Goal: Check status: Check status

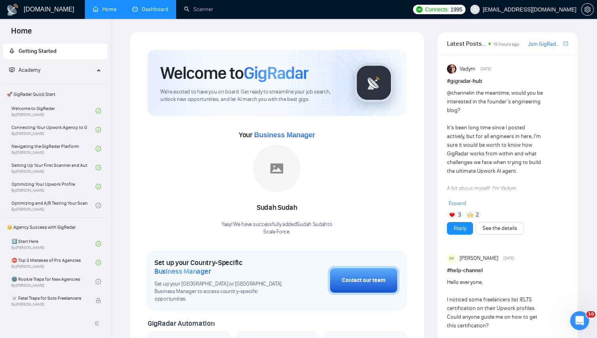
click at [142, 13] on link "Dashboard" at bounding box center [150, 9] width 36 height 7
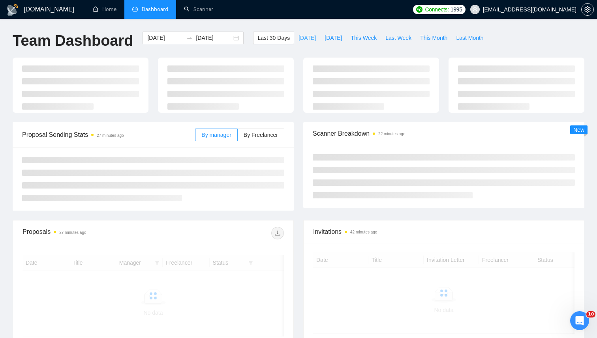
click at [296, 43] on button "[DATE]" at bounding box center [307, 38] width 26 height 13
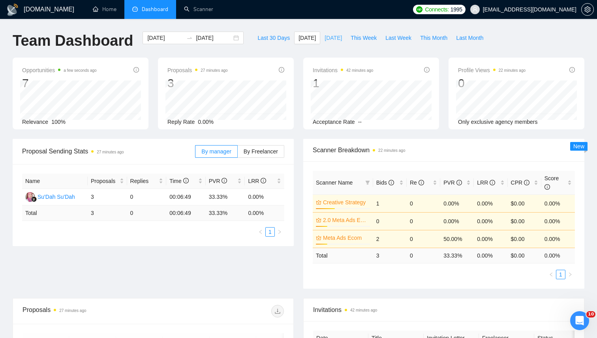
click at [333, 43] on button "[DATE]" at bounding box center [333, 38] width 26 height 13
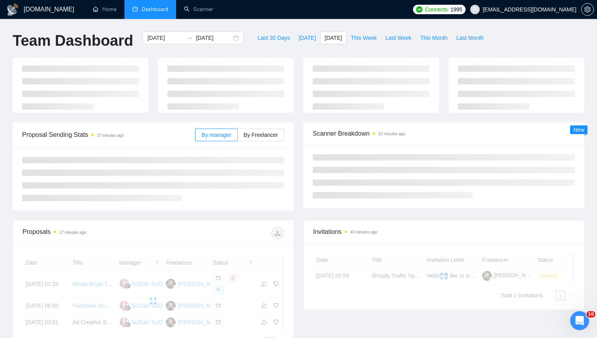
type input "2025-09-27"
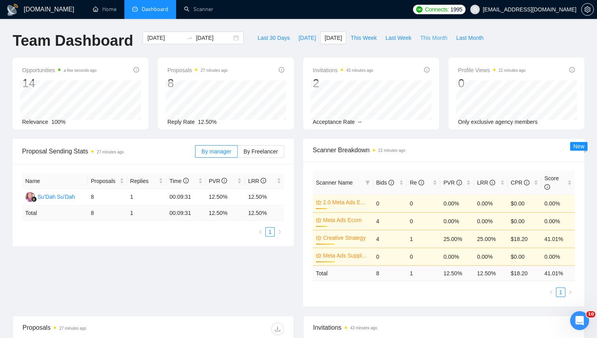
click at [432, 36] on span "This Month" at bounding box center [433, 38] width 27 height 9
type input "[DATE]"
click at [360, 41] on span "This Week" at bounding box center [363, 38] width 26 height 9
type input "[DATE]"
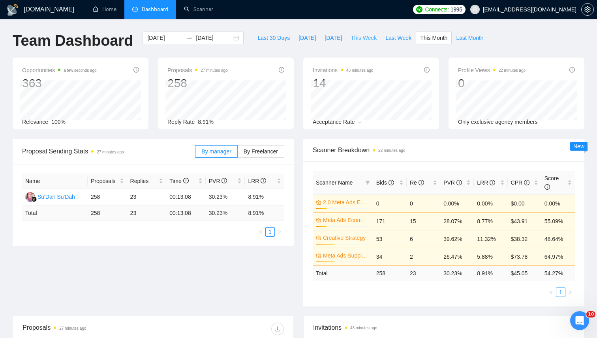
type input "[DATE]"
click at [467, 44] on button "Last Month" at bounding box center [470, 38] width 36 height 13
type input "[DATE]"
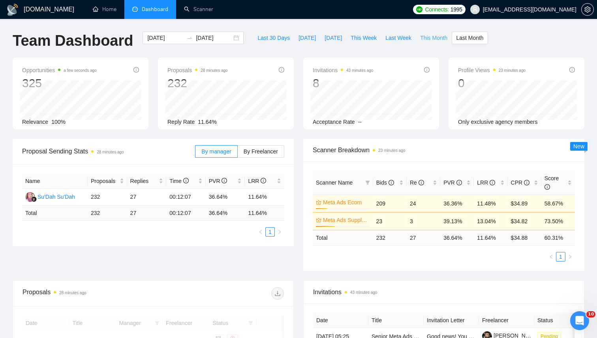
click at [431, 39] on span "This Month" at bounding box center [433, 38] width 27 height 9
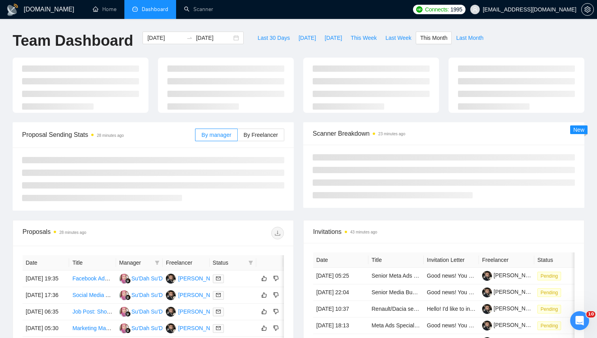
type input "[DATE]"
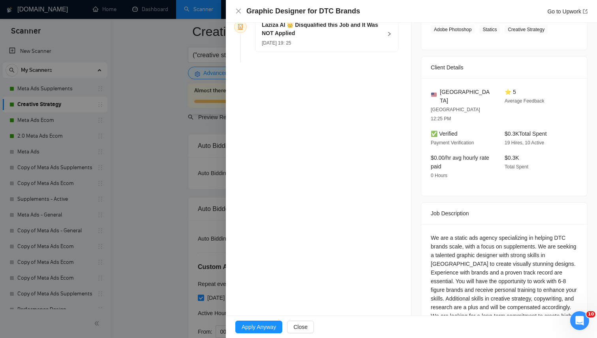
scroll to position [176, 0]
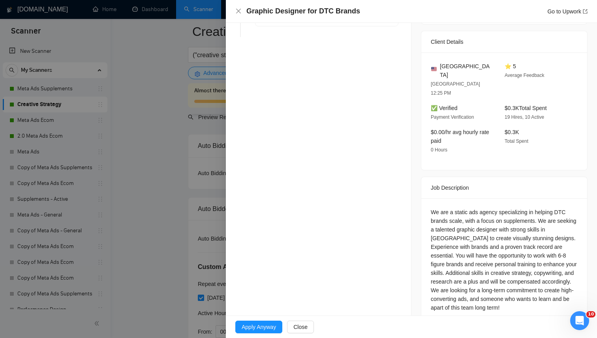
click at [513, 227] on div "We are a static ads agency specializing in helping DTC brands scale, with a foc…" at bounding box center [504, 260] width 147 height 104
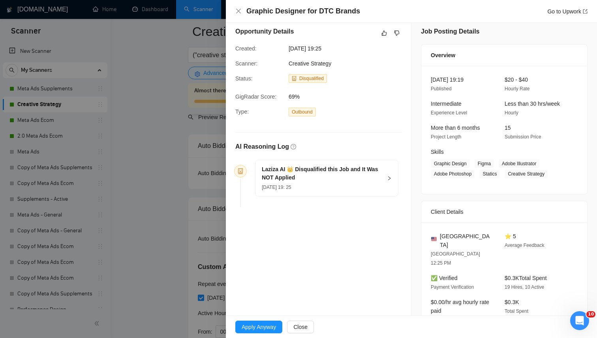
scroll to position [0, 0]
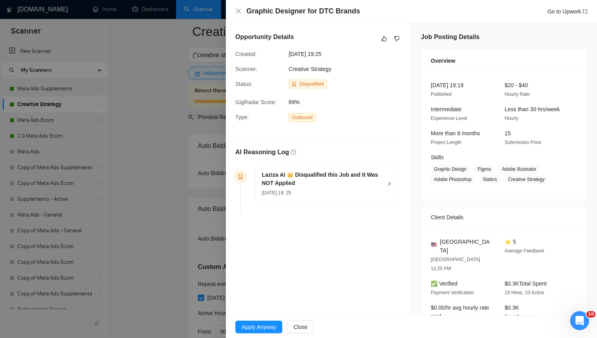
click at [136, 153] on div at bounding box center [298, 169] width 597 height 338
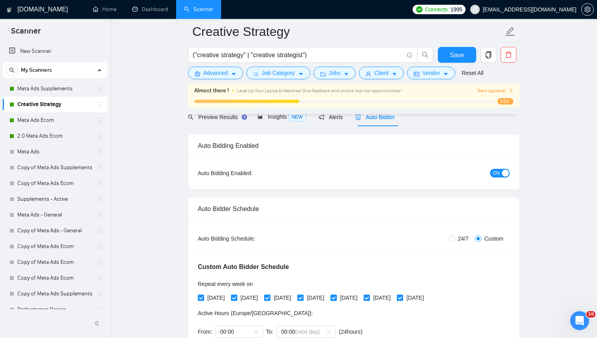
click at [24, 30] on span "Scanner" at bounding box center [26, 33] width 42 height 17
click at [166, 6] on link "Dashboard" at bounding box center [150, 9] width 36 height 7
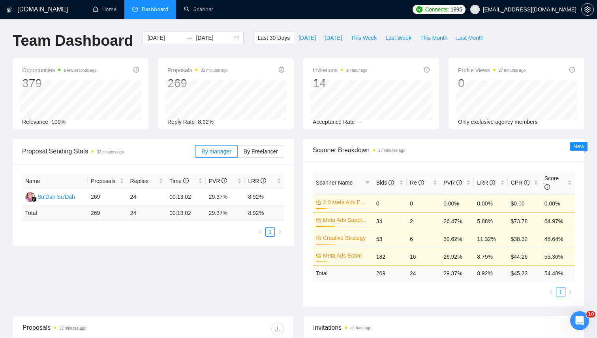
click at [207, 45] on div "[DATE] [DATE]" at bounding box center [193, 45] width 111 height 26
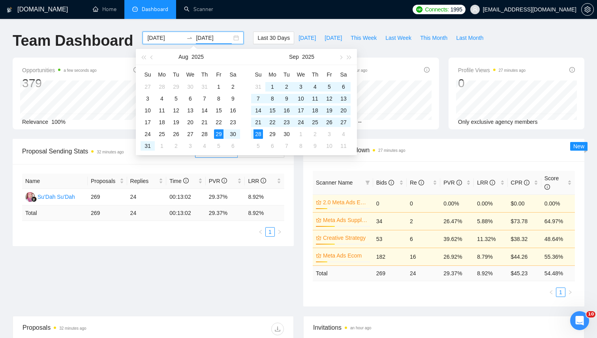
click at [206, 42] on input "[DATE]" at bounding box center [214, 38] width 36 height 9
click at [139, 56] on button "button" at bounding box center [143, 57] width 9 height 16
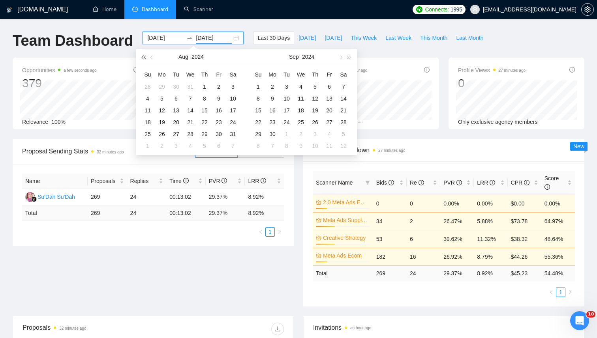
click at [139, 56] on button "button" at bounding box center [143, 57] width 9 height 16
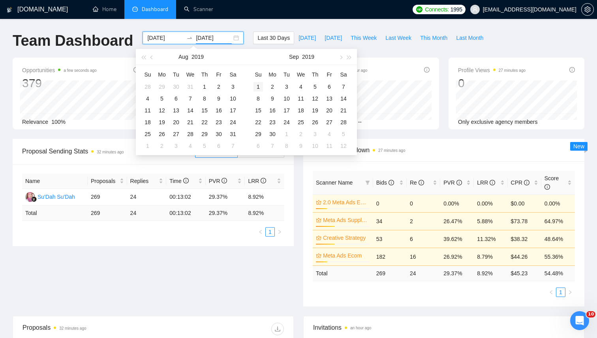
type input "[DATE]"
click at [261, 81] on td "1" at bounding box center [258, 87] width 14 height 12
click at [352, 57] on button "button" at bounding box center [349, 57] width 9 height 16
click at [341, 56] on span "button" at bounding box center [340, 57] width 4 height 4
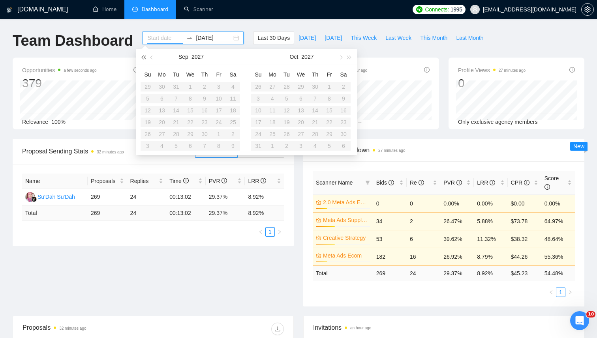
click at [144, 54] on button "button" at bounding box center [143, 57] width 9 height 16
click at [349, 56] on span "button" at bounding box center [349, 57] width 4 height 4
click at [148, 134] on table "Su Mo Tu We Th Fr Sa 31 1 2 3 4 5 6 7 8 9 10 11 12 13 14 15 16 17 18 19 20 21 2…" at bounding box center [190, 110] width 99 height 84
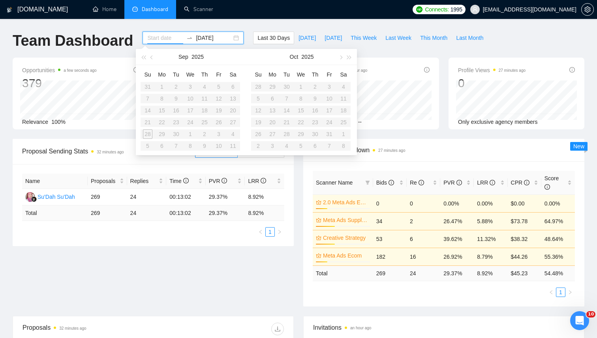
click at [148, 134] on table "Su Mo Tu We Th Fr Sa 31 1 2 3 4 5 6 7 8 9 10 11 12 13 14 15 16 17 18 19 20 21 2…" at bounding box center [190, 110] width 99 height 84
type input "[DATE]"
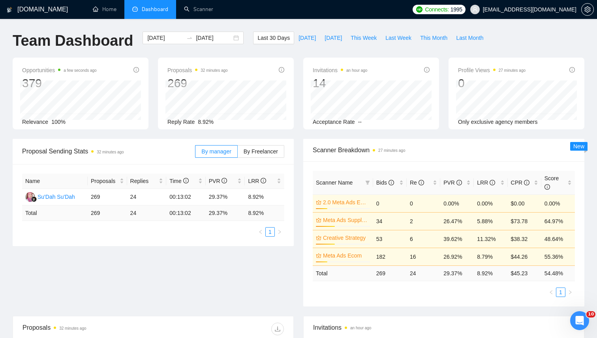
click at [191, 25] on div "[DOMAIN_NAME] Home Dashboard Scanner Connects: 1995 [EMAIL_ADDRESS][DOMAIN_NAME…" at bounding box center [298, 319] width 597 height 639
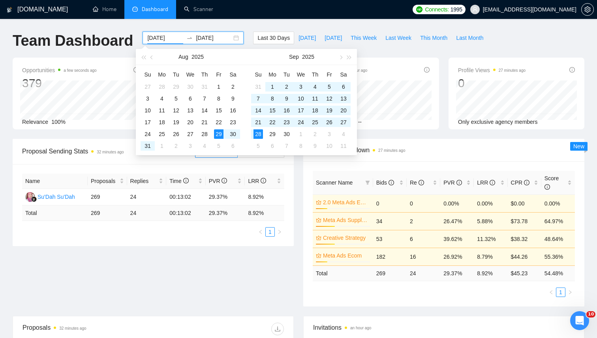
click at [147, 39] on input "[DATE]" at bounding box center [165, 38] width 36 height 9
click at [152, 58] on span "button" at bounding box center [152, 57] width 4 height 4
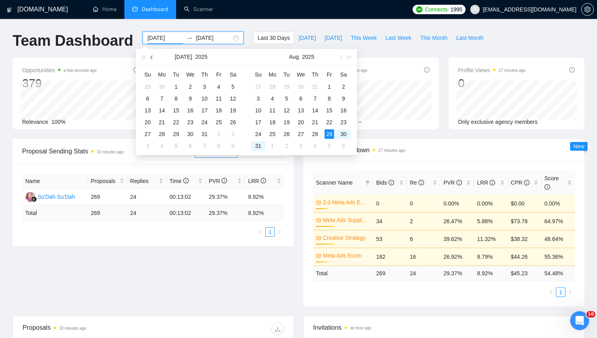
click at [152, 58] on span "button" at bounding box center [152, 57] width 4 height 4
type input "[DATE]"
click at [175, 84] on div "1" at bounding box center [175, 86] width 9 height 9
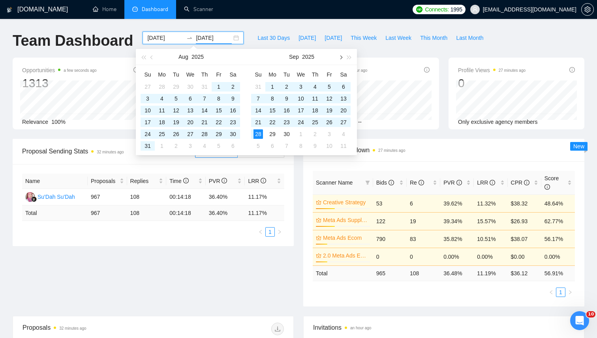
click at [341, 56] on span "button" at bounding box center [340, 57] width 4 height 4
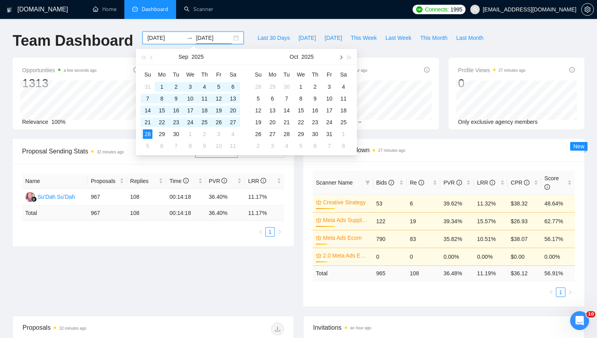
click at [341, 56] on span "button" at bounding box center [340, 57] width 4 height 4
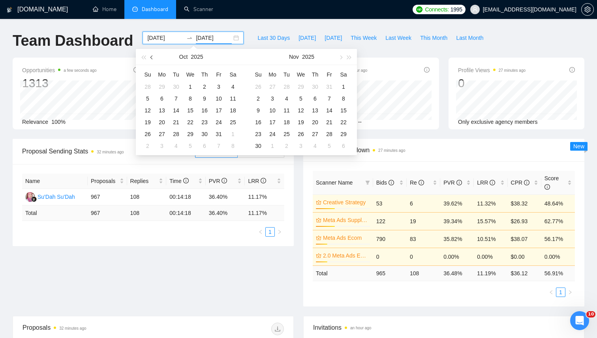
click at [152, 58] on span "button" at bounding box center [152, 57] width 4 height 4
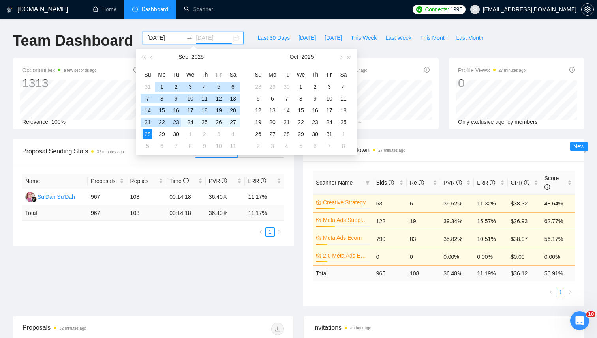
type input "[DATE]"
click at [150, 135] on div "28" at bounding box center [147, 133] width 9 height 9
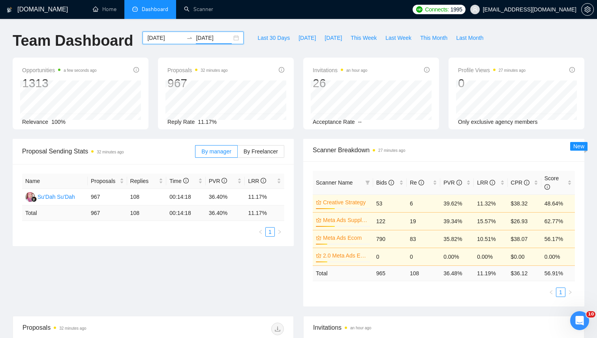
click at [193, 285] on div "Proposal Sending Stats 32 minutes ago By manager By Freelancer Name Proposals R…" at bounding box center [298, 227] width 581 height 177
click at [420, 232] on td "83" at bounding box center [424, 239] width 34 height 18
click at [433, 37] on span "This Month" at bounding box center [433, 38] width 27 height 9
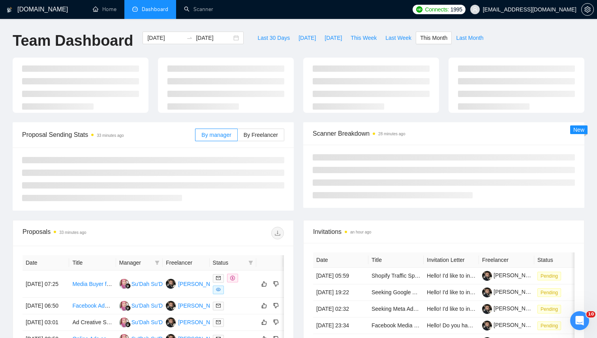
type input "[DATE]"
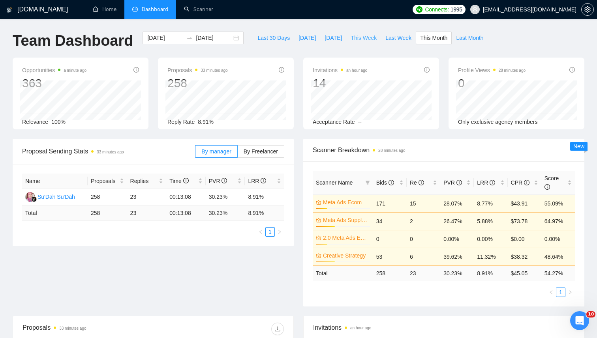
click at [368, 37] on span "This Week" at bounding box center [363, 38] width 26 height 9
type input "[DATE]"
